Goal: Register for event/course

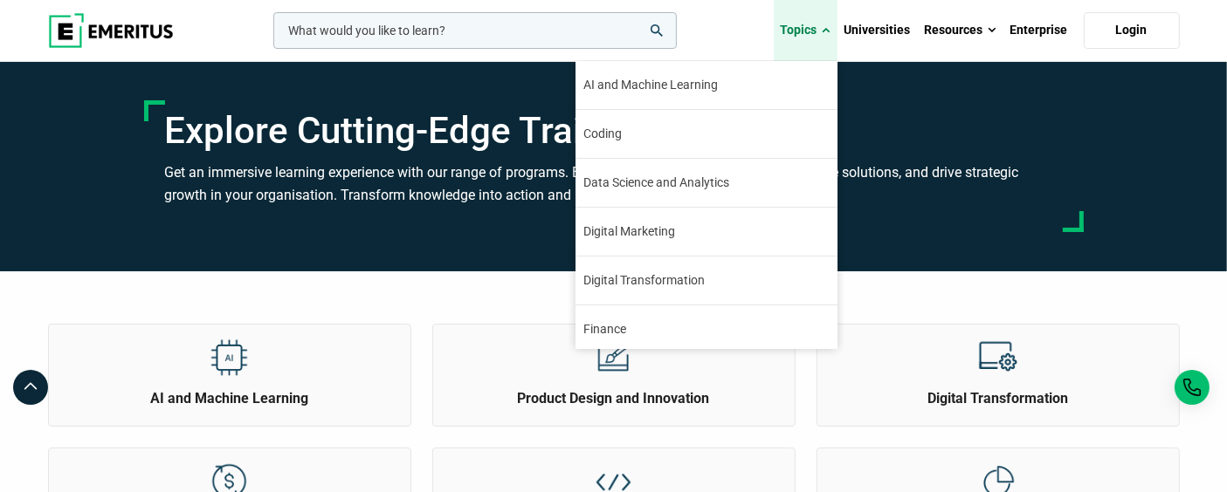
click at [806, 29] on link "Topics" at bounding box center [806, 30] width 64 height 61
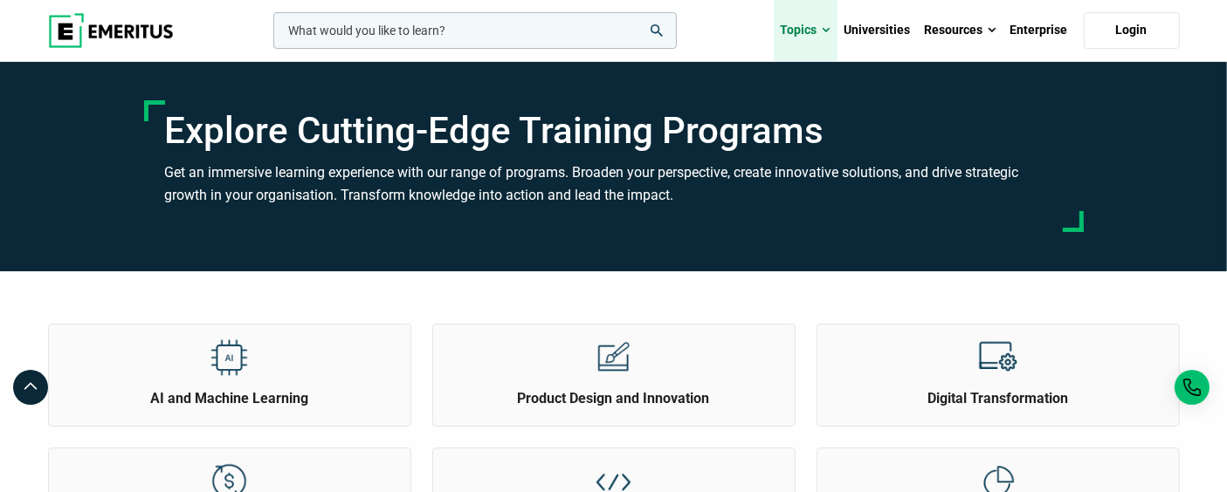
click at [806, 29] on link "Topics" at bounding box center [806, 30] width 64 height 61
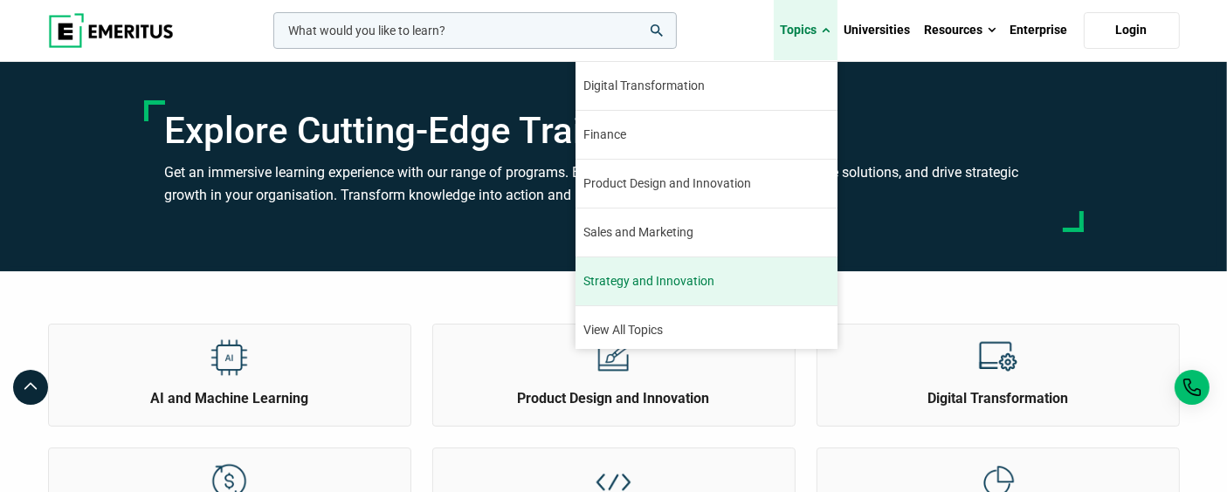
scroll to position [197, 0]
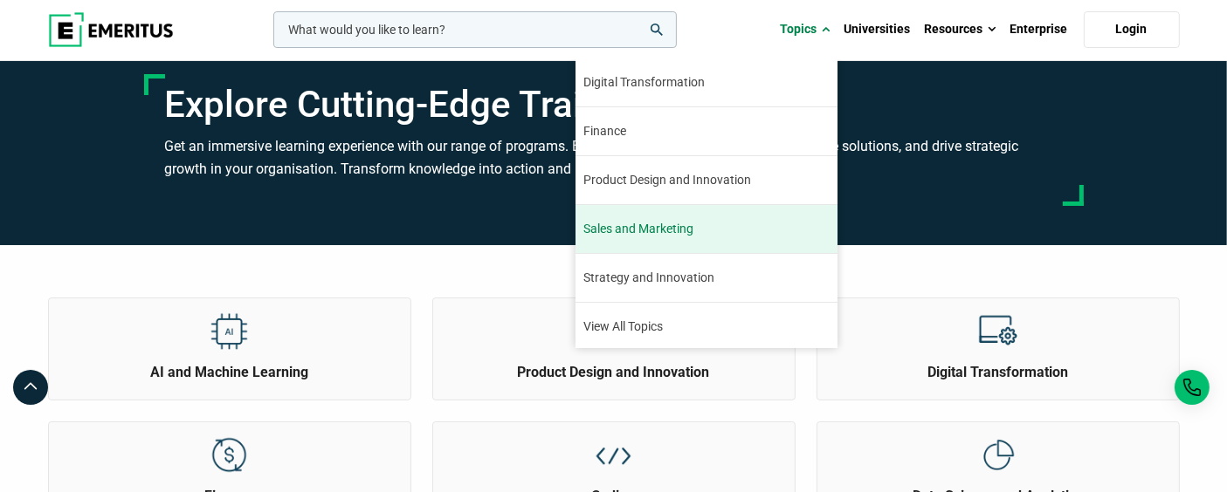
click at [677, 230] on span "Sales and Marketing" at bounding box center [639, 229] width 110 height 18
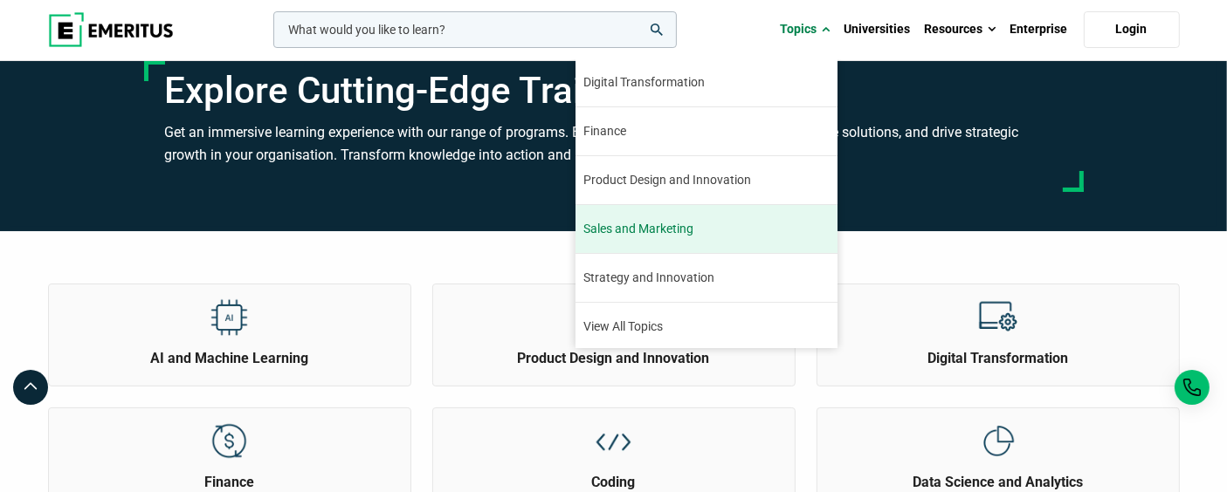
scroll to position [42, 0]
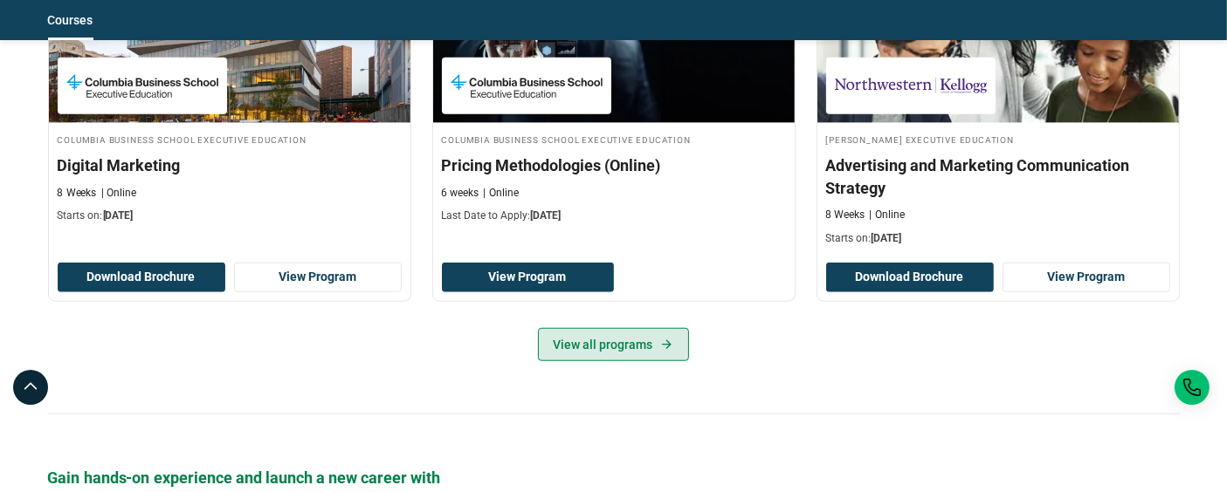
scroll to position [1623, 0]
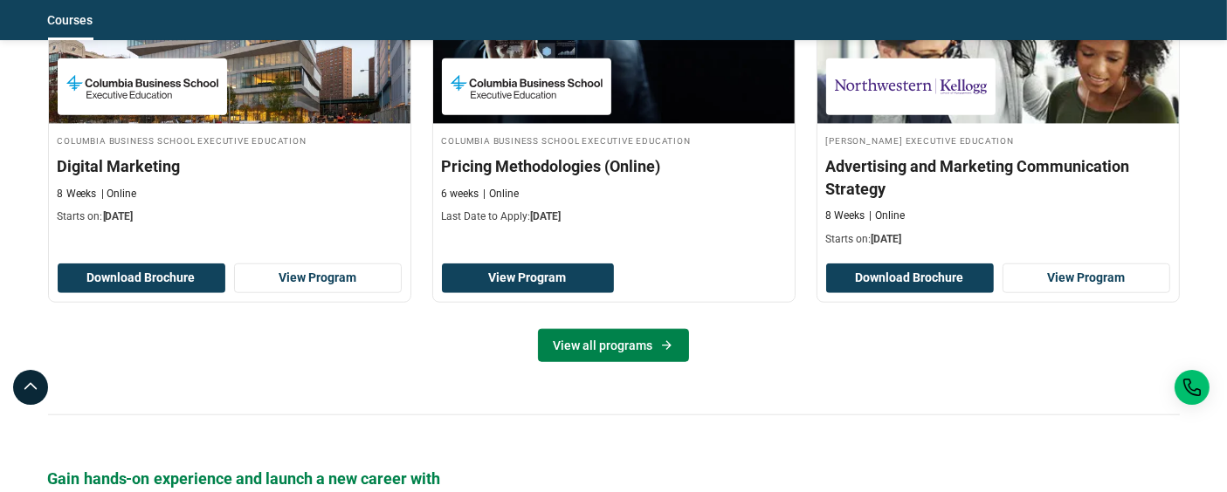
click at [627, 342] on link "View all programs" at bounding box center [613, 345] width 151 height 33
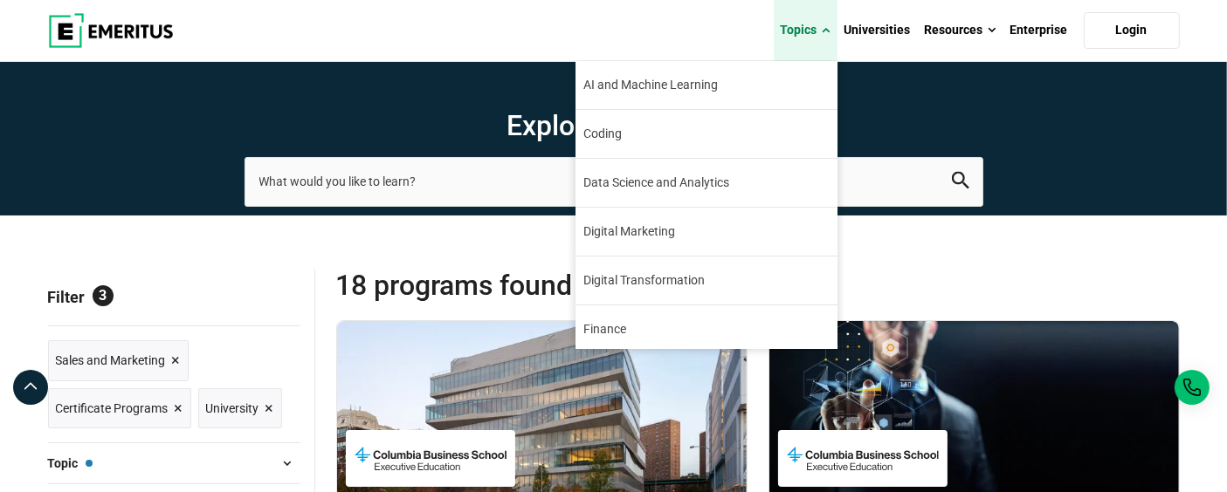
click at [817, 23] on link "Topics" at bounding box center [806, 30] width 64 height 61
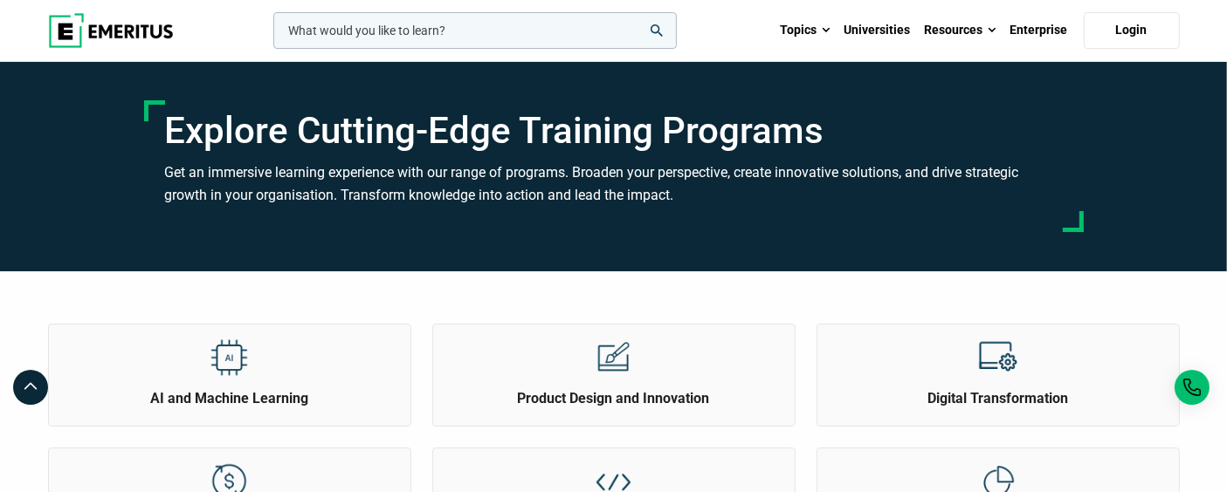
click at [590, 31] on input "woocommerce-product-search-field-0" at bounding box center [474, 30] width 403 height 37
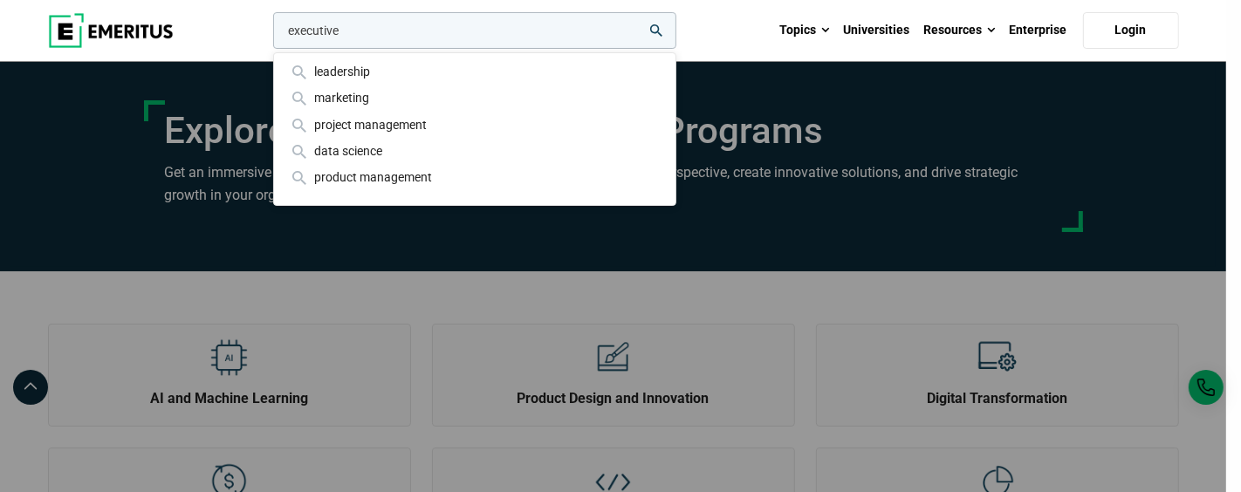
drag, startPoint x: 284, startPoint y: 10, endPoint x: 236, endPoint y: 9, distance: 48.1
click at [236, 9] on div "executive leadership marketing project management data science product manageme…" at bounding box center [614, 30] width 1152 height 61
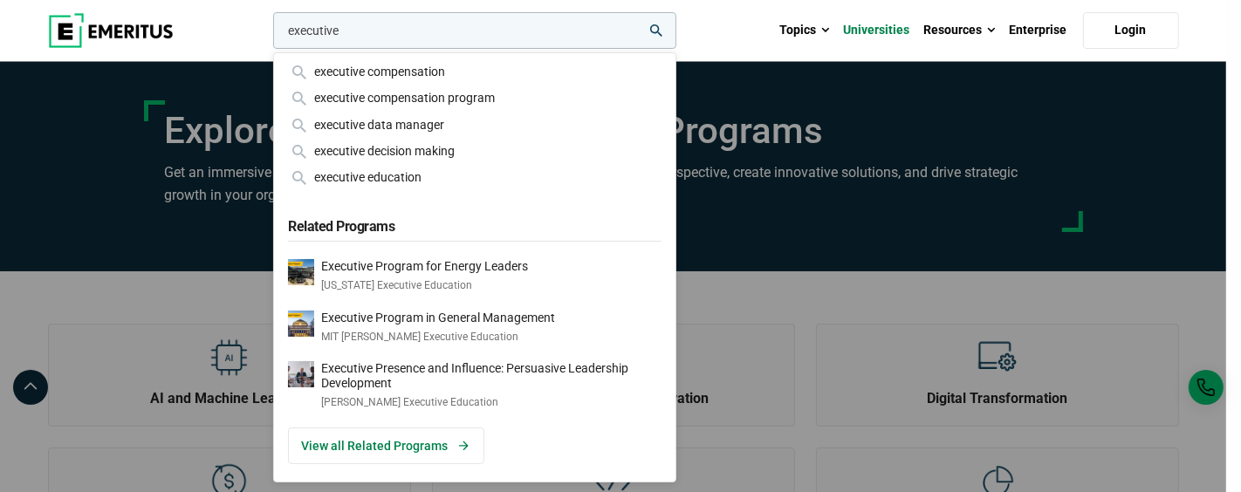
type input "executive"
click at [883, 31] on link "Universities" at bounding box center [877, 30] width 80 height 61
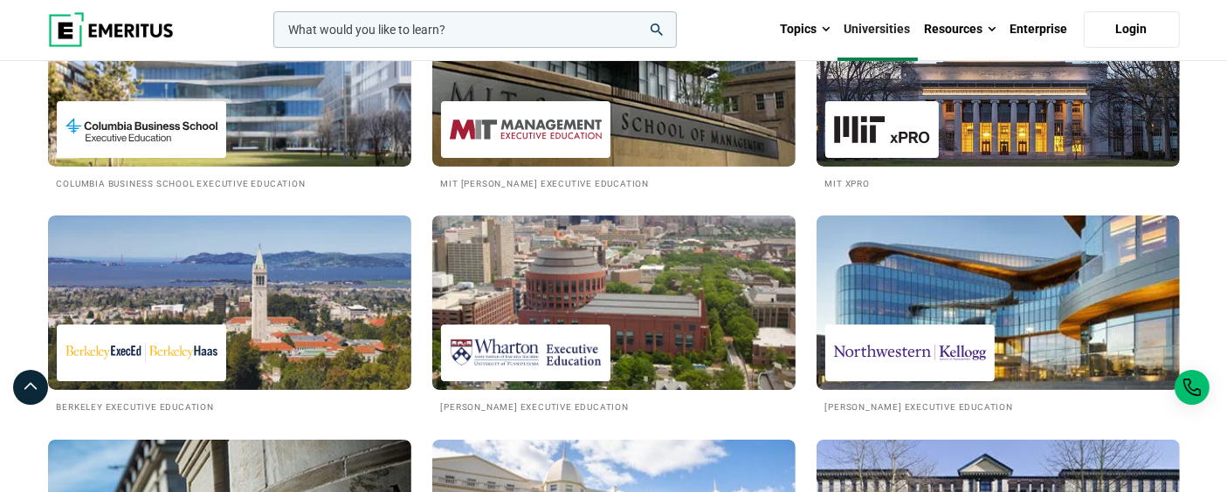
scroll to position [385, 0]
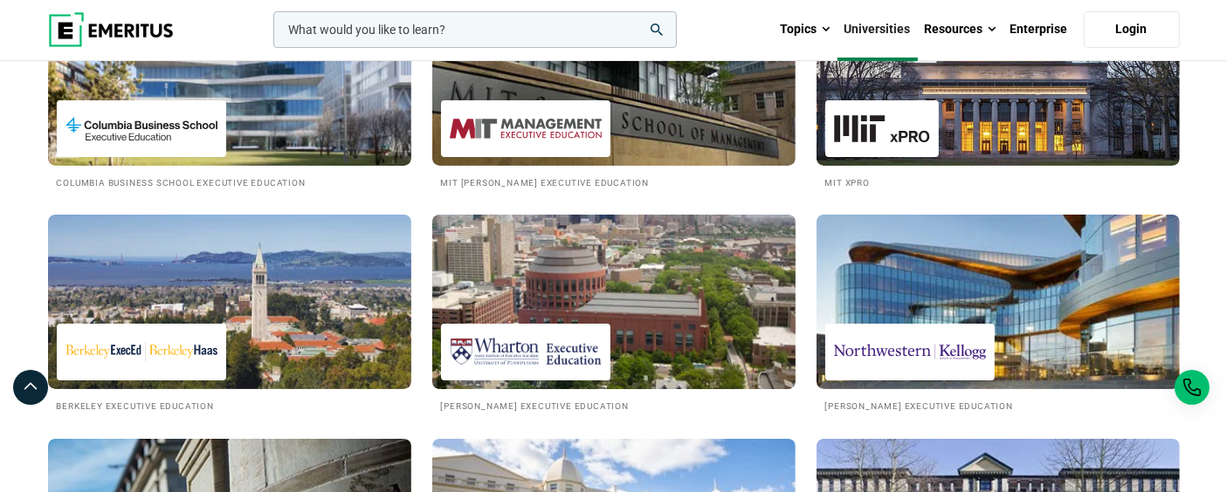
click at [700, 294] on img at bounding box center [614, 302] width 400 height 192
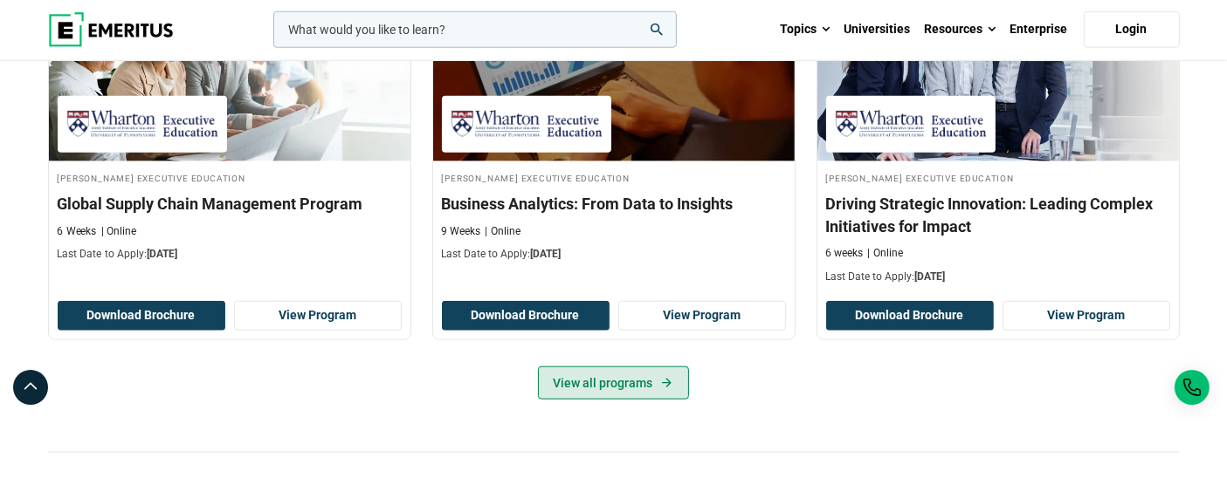
scroll to position [1842, 0]
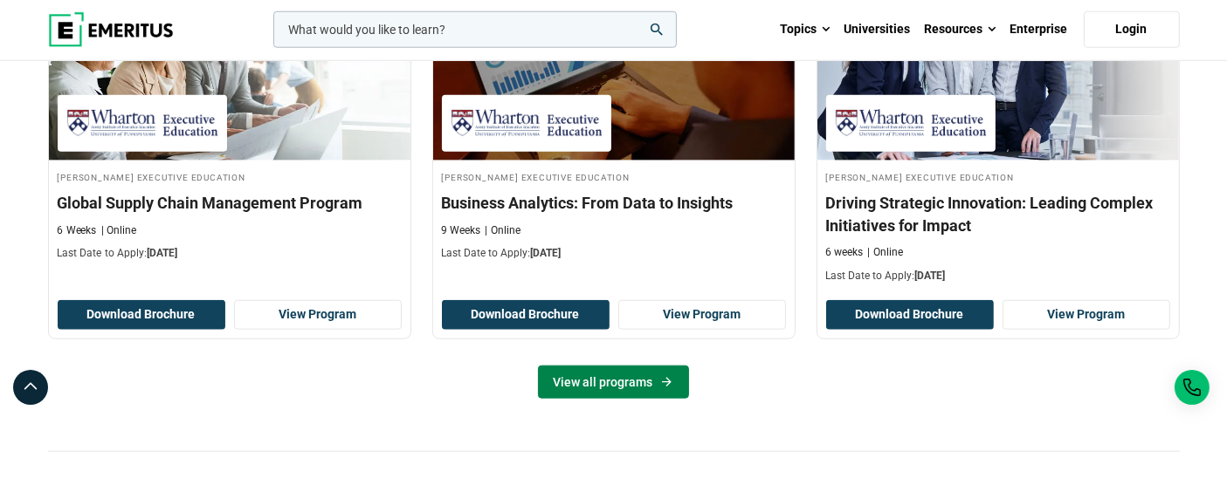
click at [615, 366] on link "View all programs" at bounding box center [613, 382] width 151 height 33
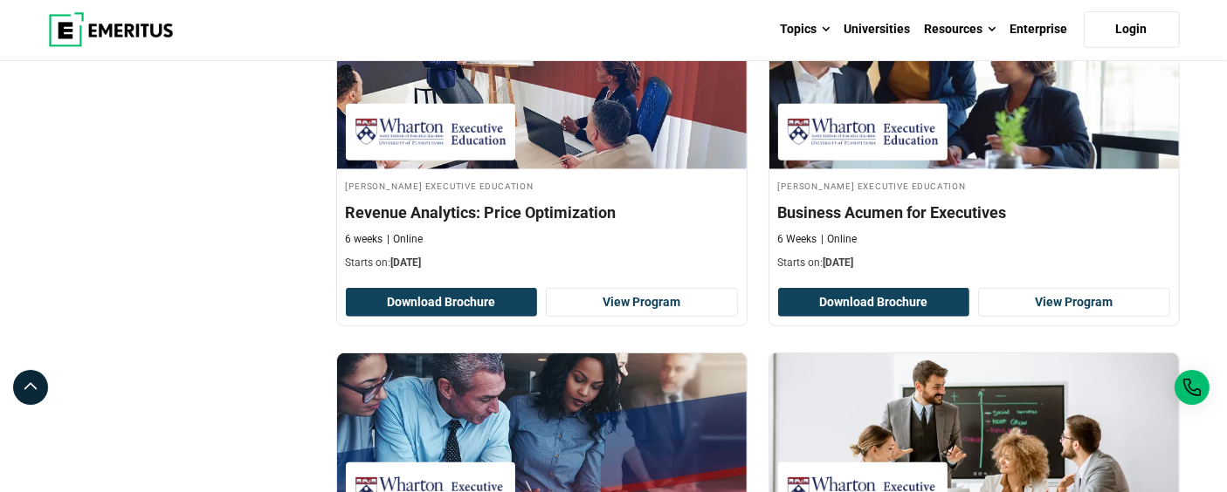
scroll to position [1067, 0]
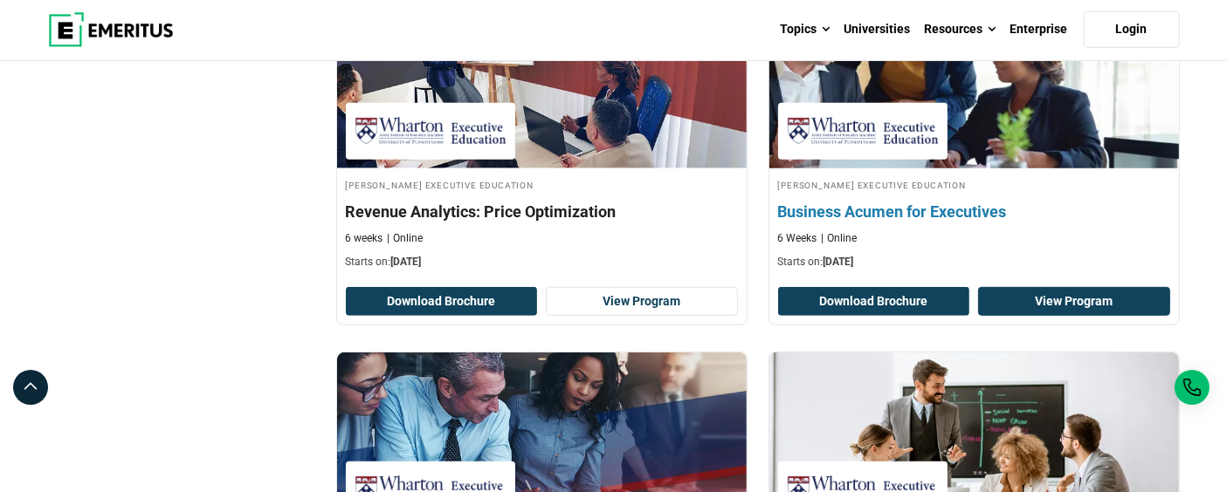
click at [1063, 292] on link "View Program" at bounding box center [1074, 302] width 192 height 30
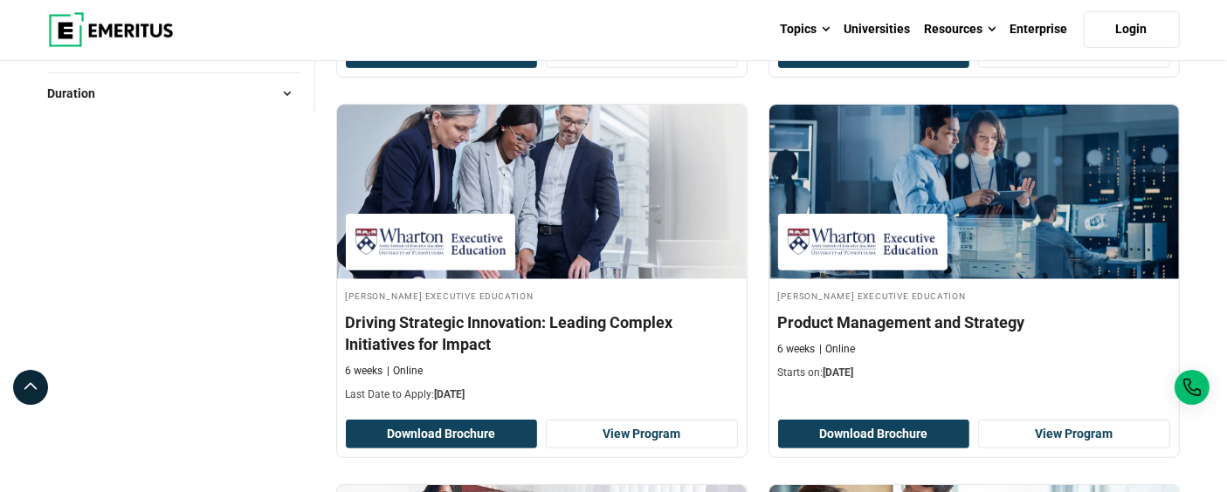
scroll to position [375, 0]
